Goal: Navigation & Orientation: Go to known website

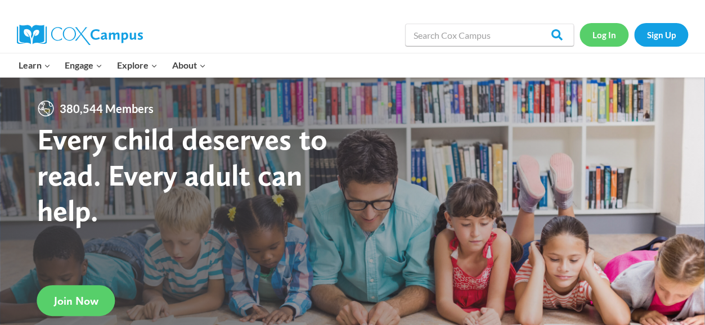
click at [605, 35] on link "Log In" at bounding box center [603, 34] width 49 height 23
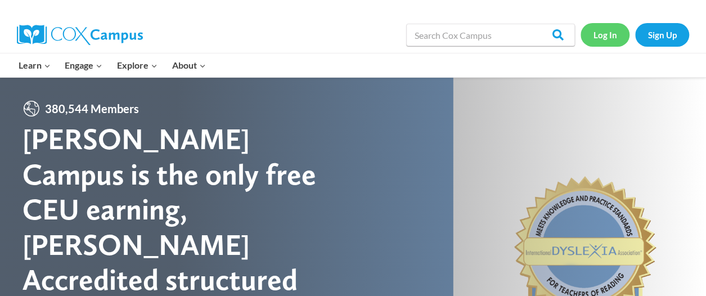
click at [607, 38] on link "Log In" at bounding box center [604, 34] width 49 height 23
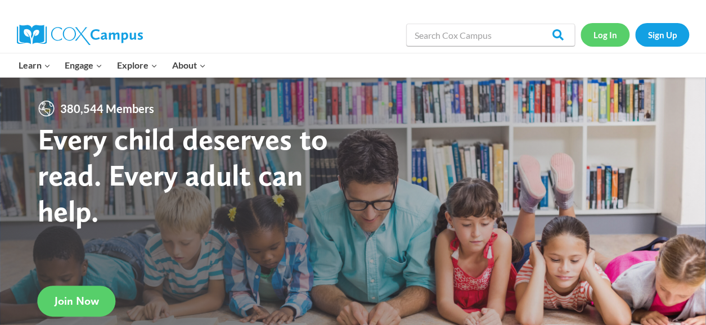
click at [606, 39] on link "Log In" at bounding box center [604, 34] width 49 height 23
